Goal: Task Accomplishment & Management: Complete application form

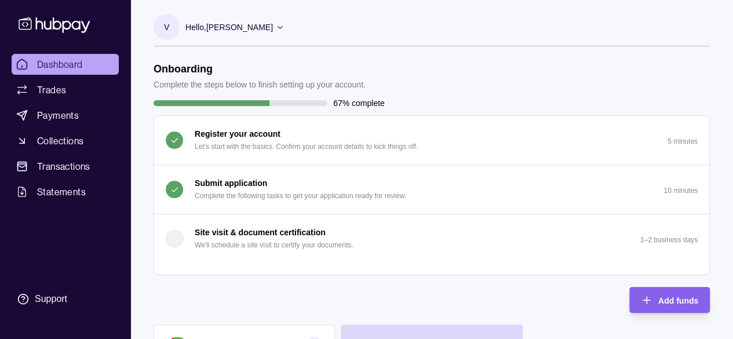
click at [621, 184] on button "Submit application Complete the following tasks to get your application ready f…" at bounding box center [431, 189] width 555 height 49
